Goal: Navigation & Orientation: Understand site structure

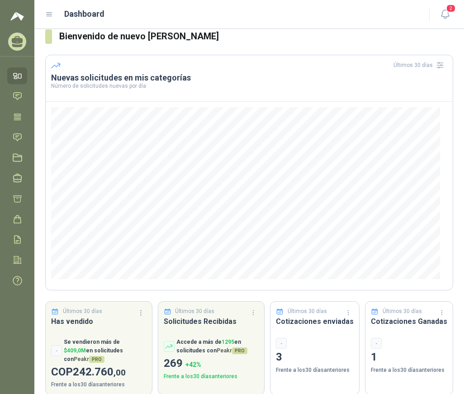
scroll to position [14, 0]
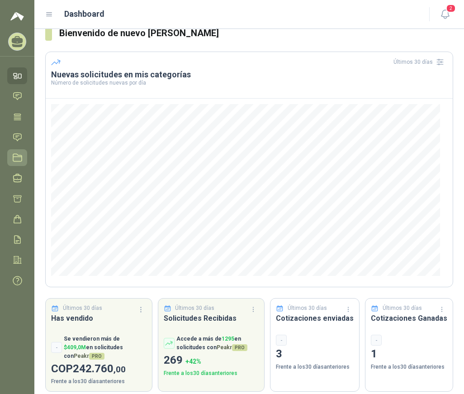
click at [16, 156] on icon at bounding box center [17, 157] width 9 height 9
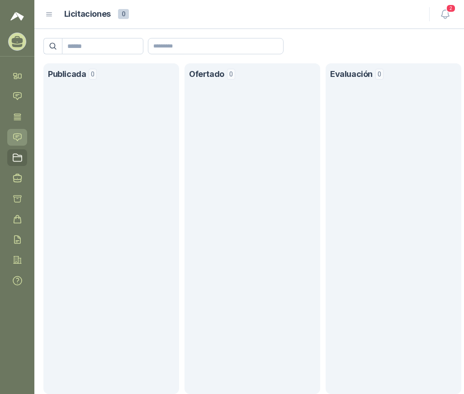
click at [19, 134] on icon at bounding box center [18, 136] width 8 height 7
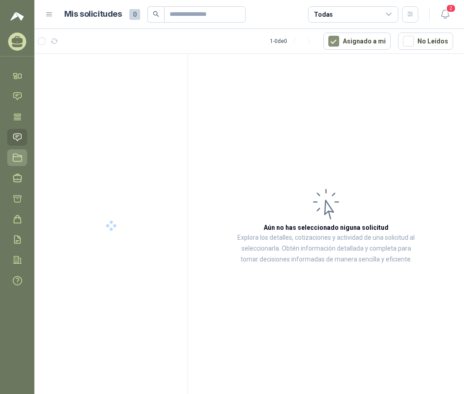
click at [18, 158] on icon at bounding box center [17, 157] width 9 height 9
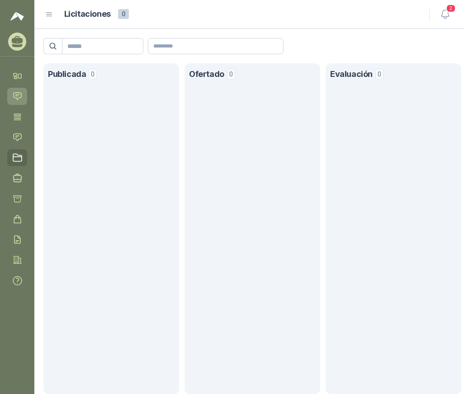
click at [19, 93] on icon at bounding box center [17, 95] width 9 height 9
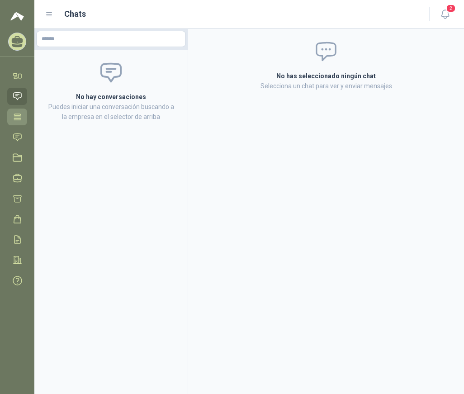
click at [14, 117] on icon at bounding box center [17, 116] width 9 height 9
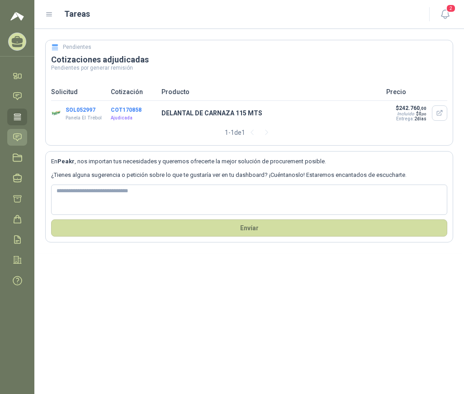
click at [19, 136] on icon at bounding box center [17, 137] width 9 height 9
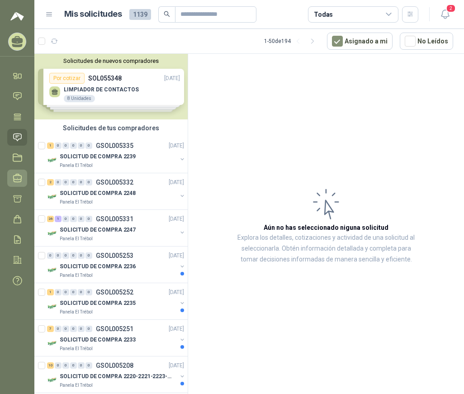
click at [19, 176] on icon at bounding box center [18, 178] width 8 height 8
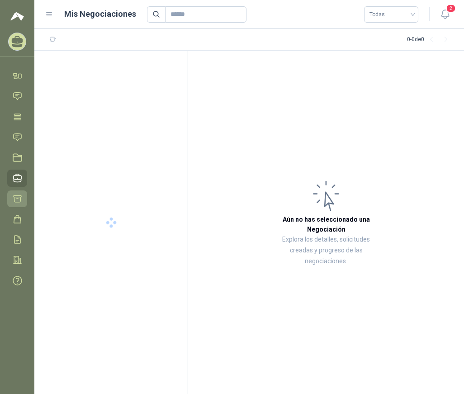
click at [19, 199] on icon at bounding box center [17, 198] width 9 height 9
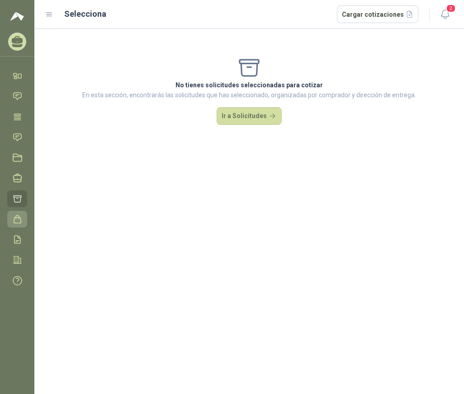
click at [19, 223] on icon at bounding box center [17, 218] width 9 height 9
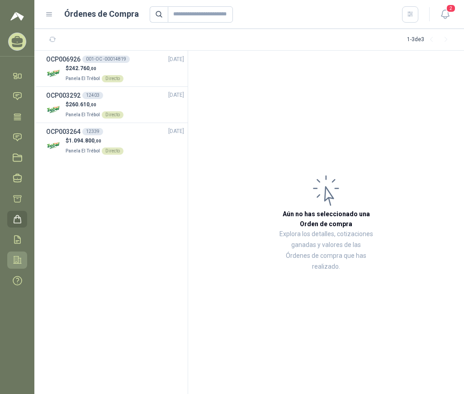
click at [16, 260] on icon at bounding box center [18, 259] width 8 height 7
